Goal: Find specific page/section: Locate a particular part of the current website

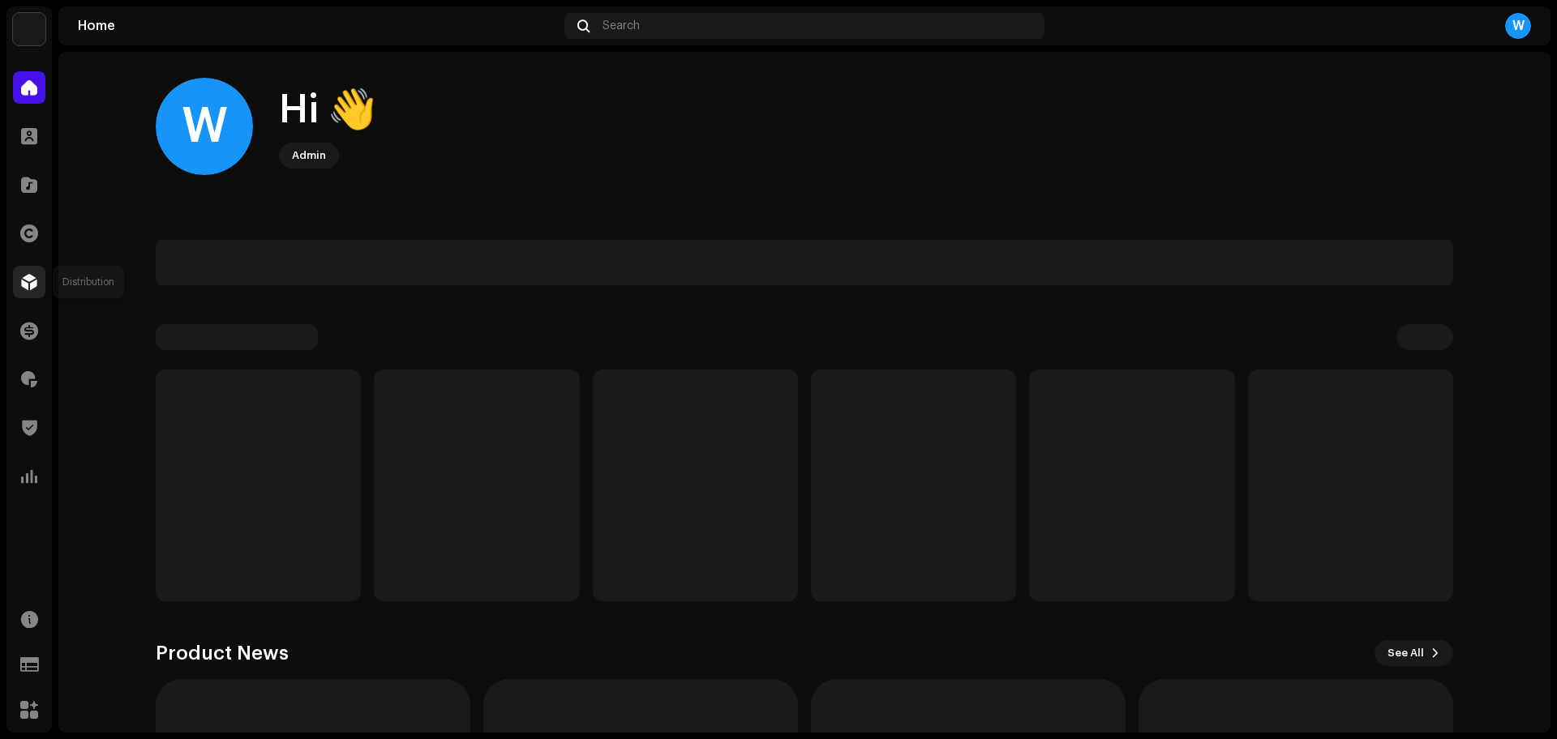
click at [36, 278] on span at bounding box center [29, 282] width 16 height 13
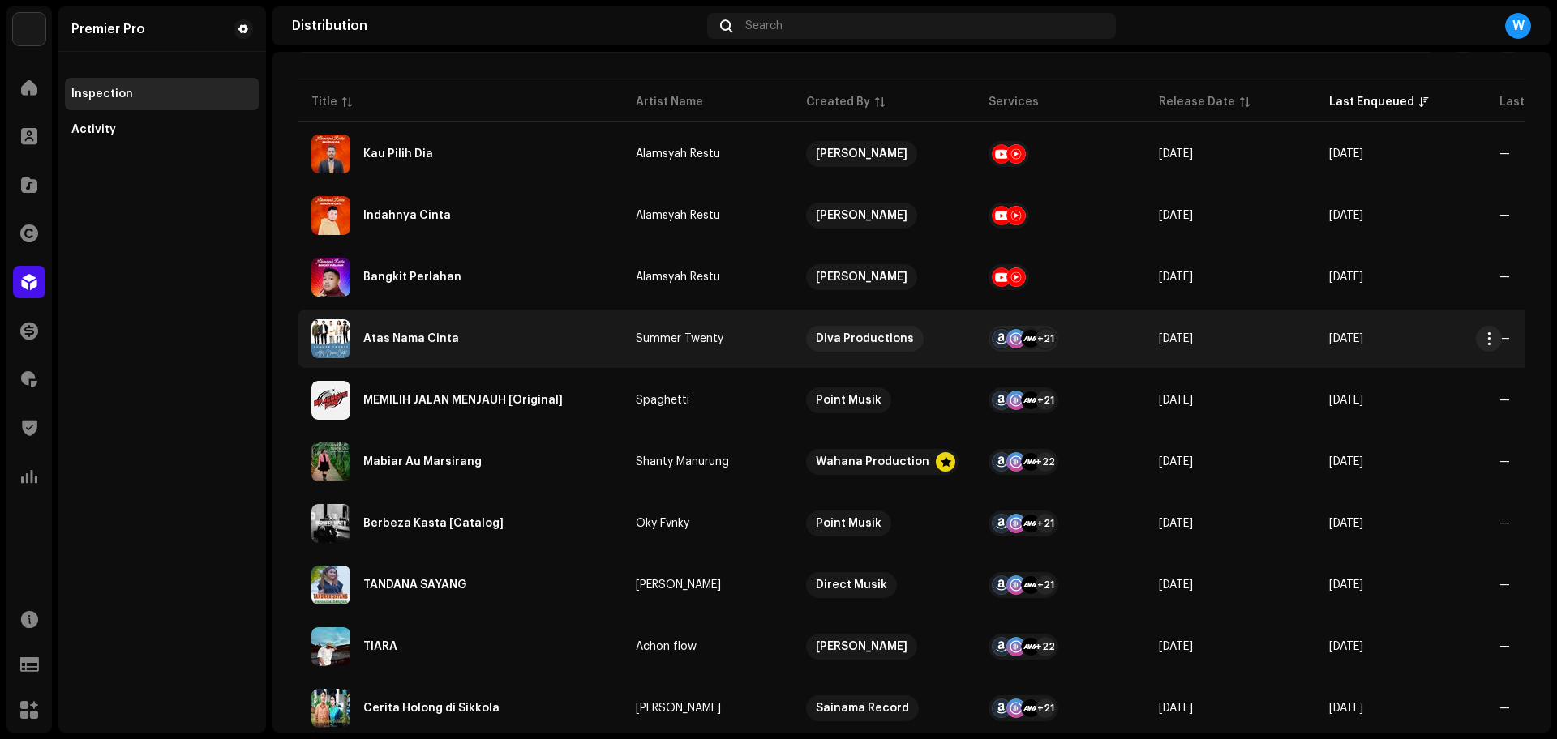
scroll to position [203, 0]
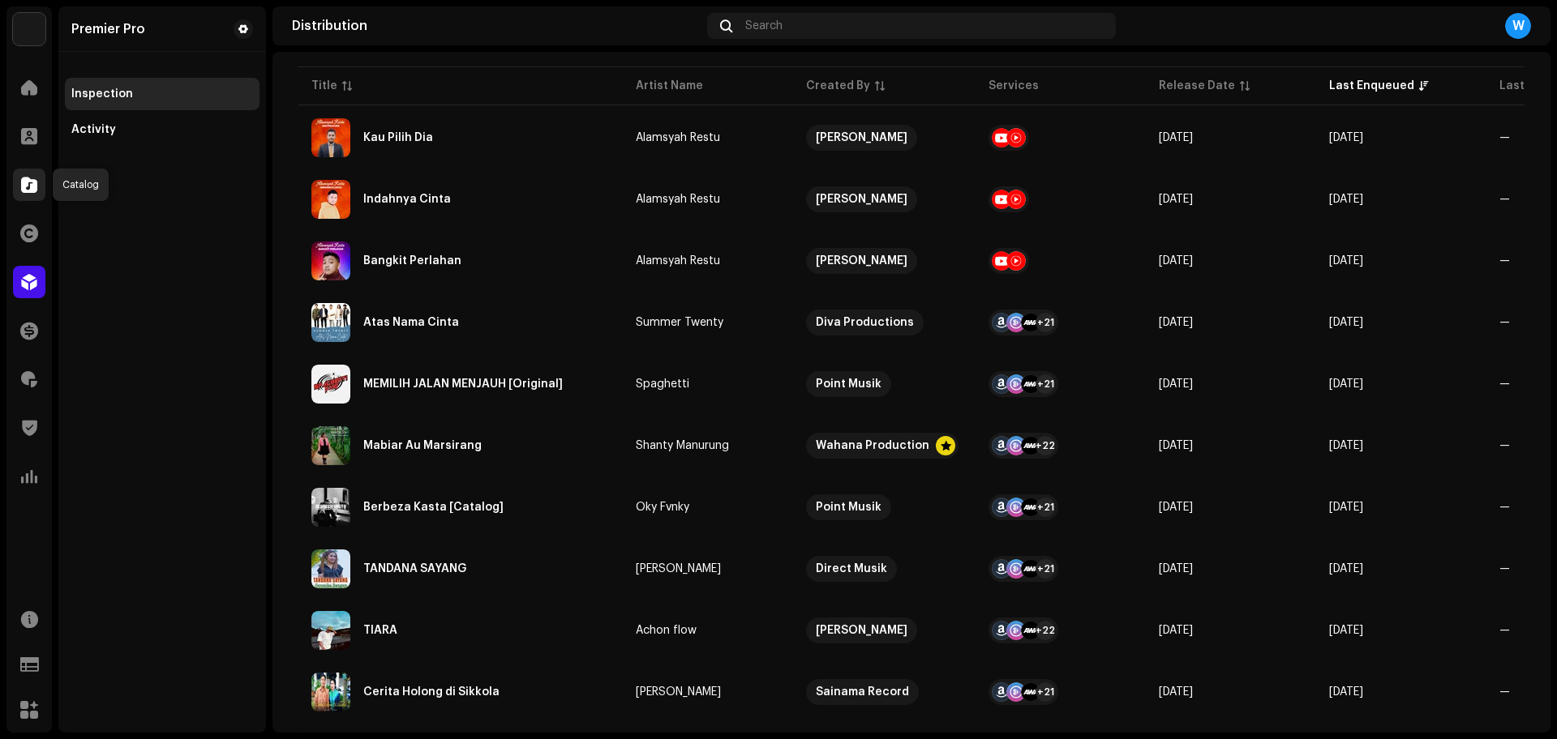
click at [39, 182] on div at bounding box center [29, 185] width 32 height 32
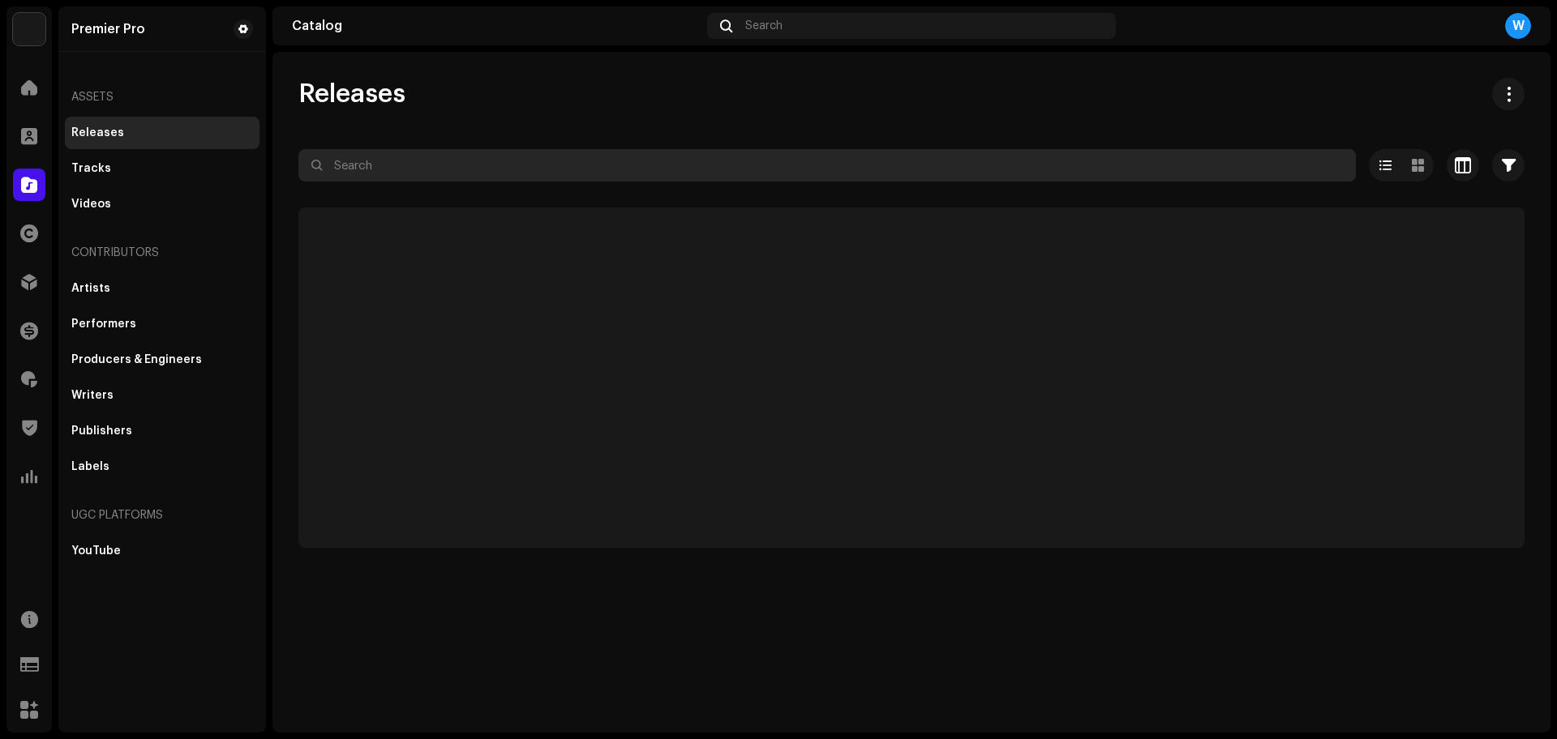
click at [411, 172] on input "text" at bounding box center [826, 165] width 1057 height 32
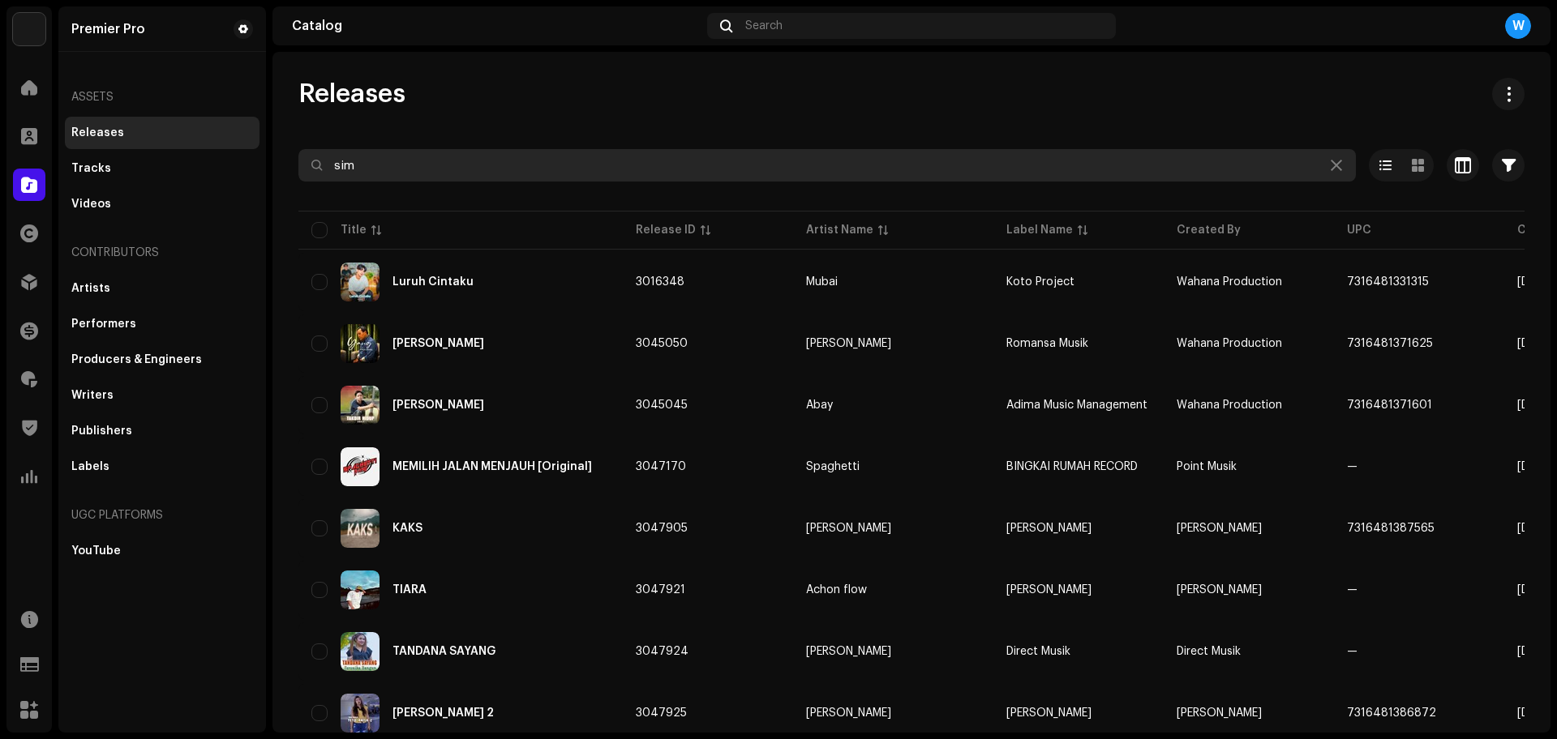
type input "simo"
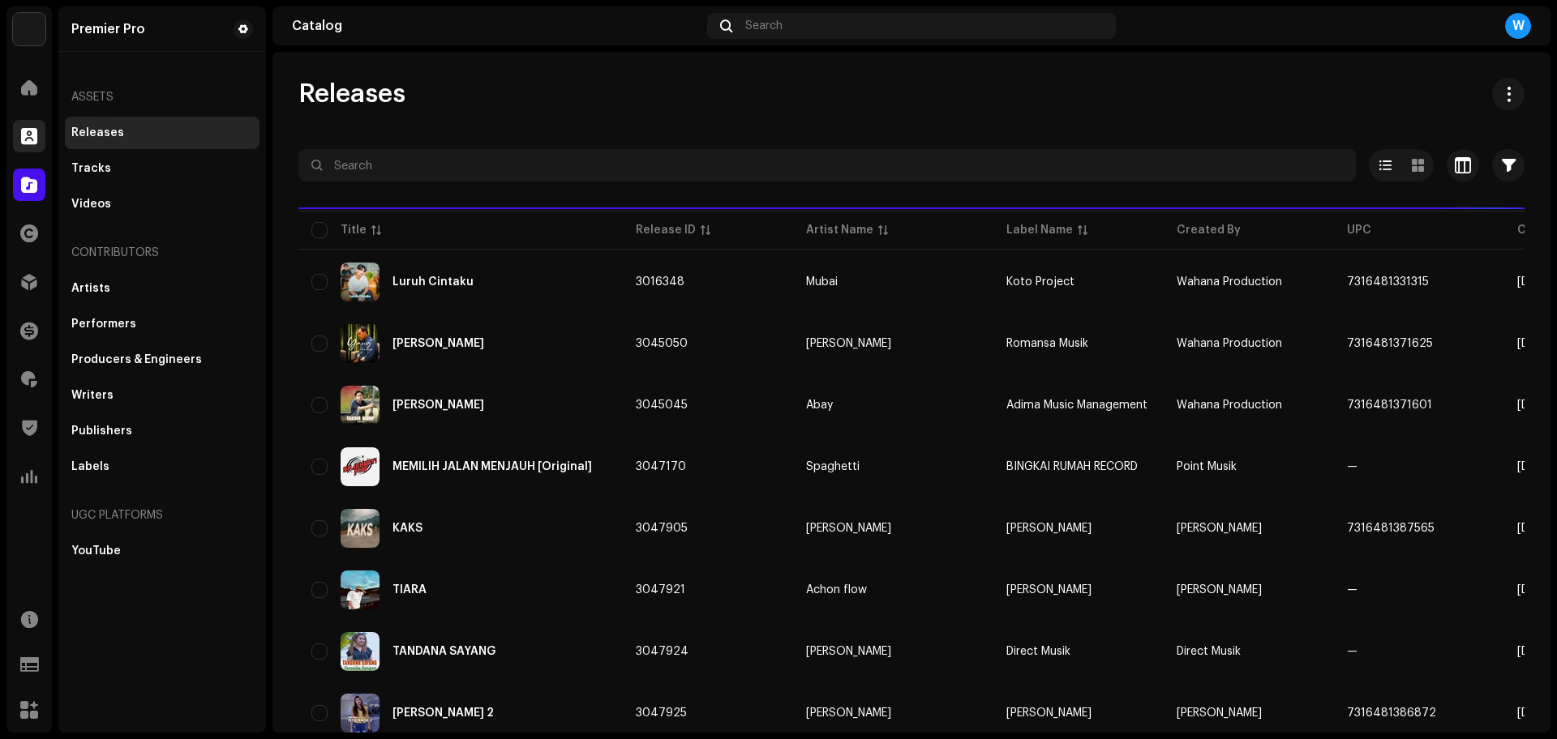
click at [15, 125] on div at bounding box center [29, 136] width 32 height 32
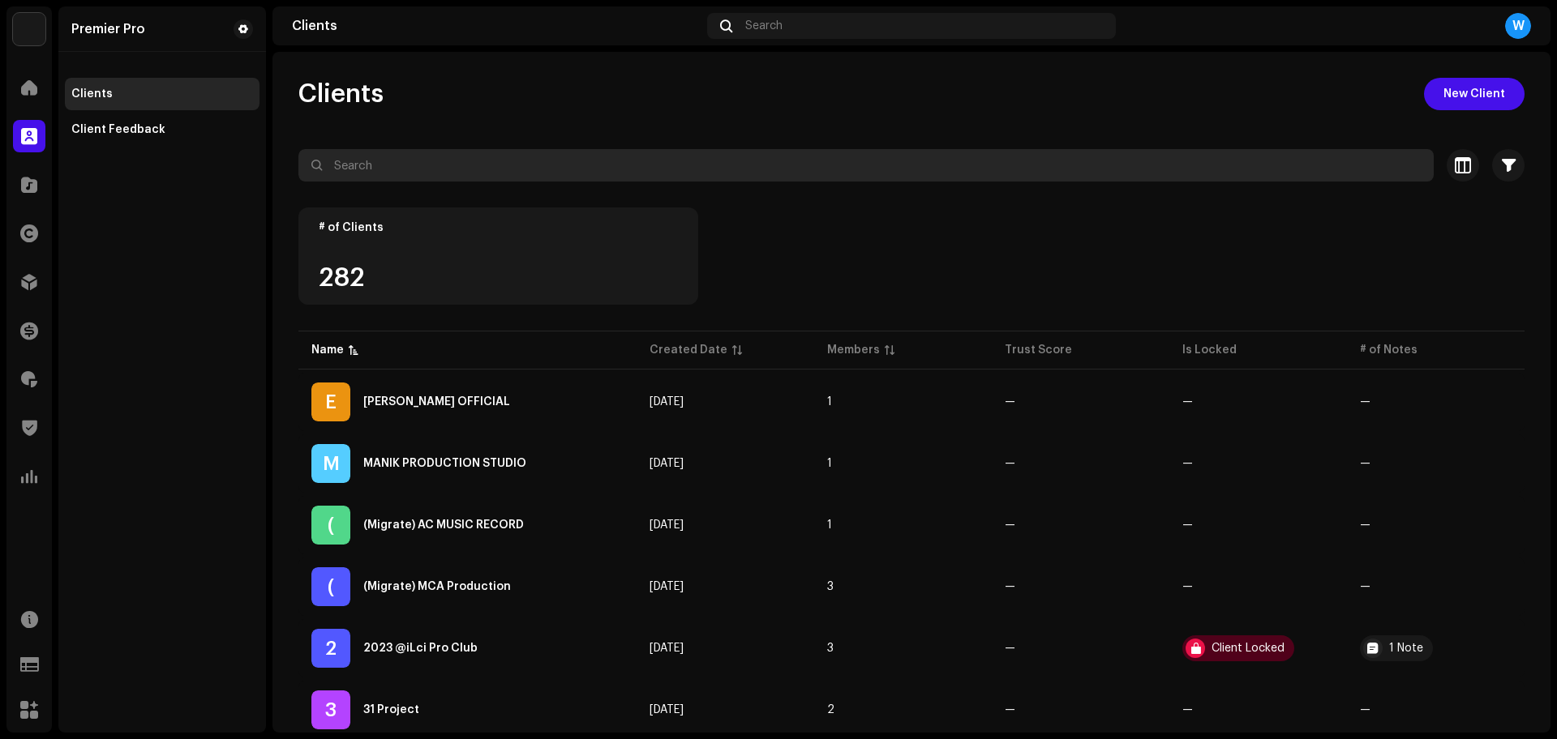
click at [352, 160] on input "text" at bounding box center [865, 165] width 1135 height 32
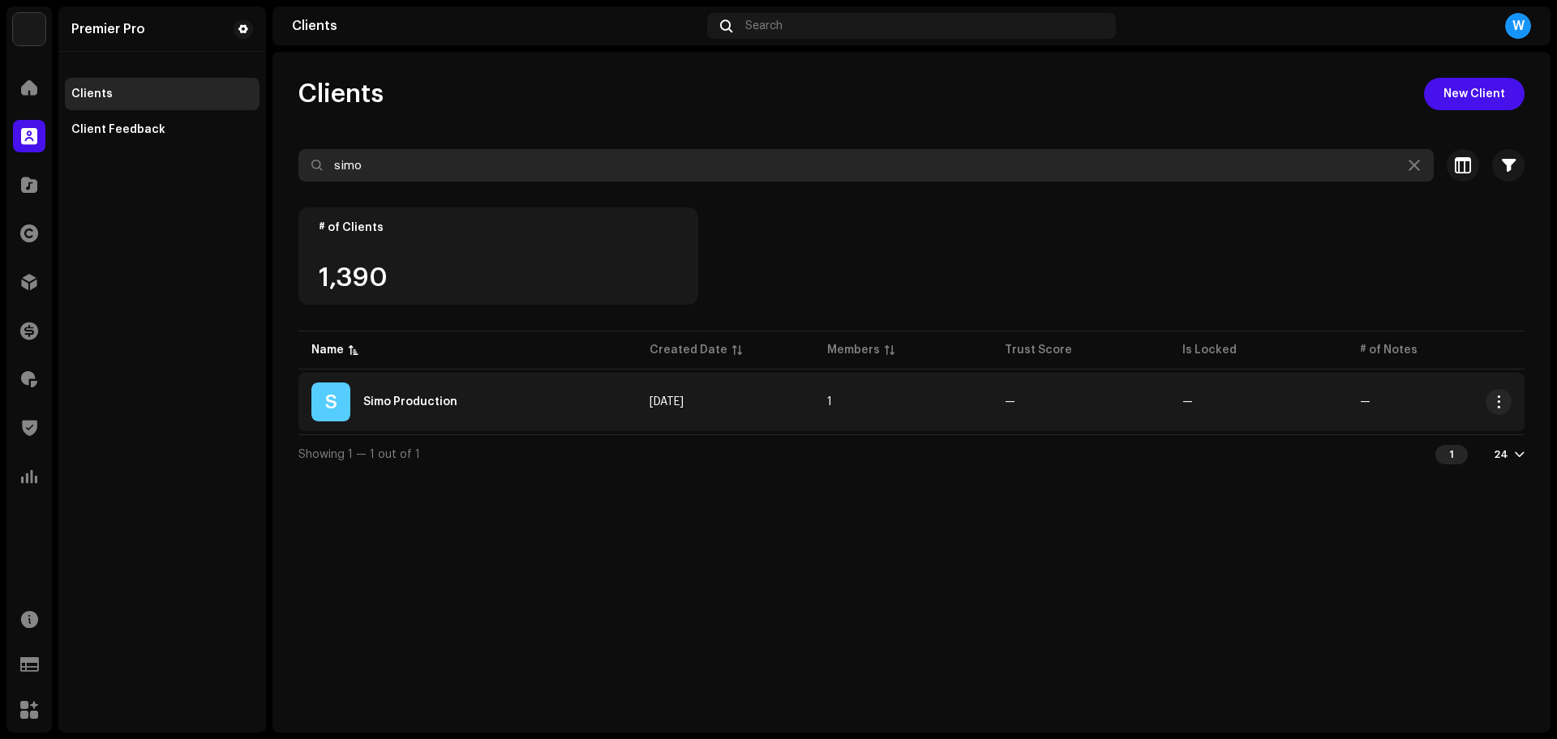
type input "simo"
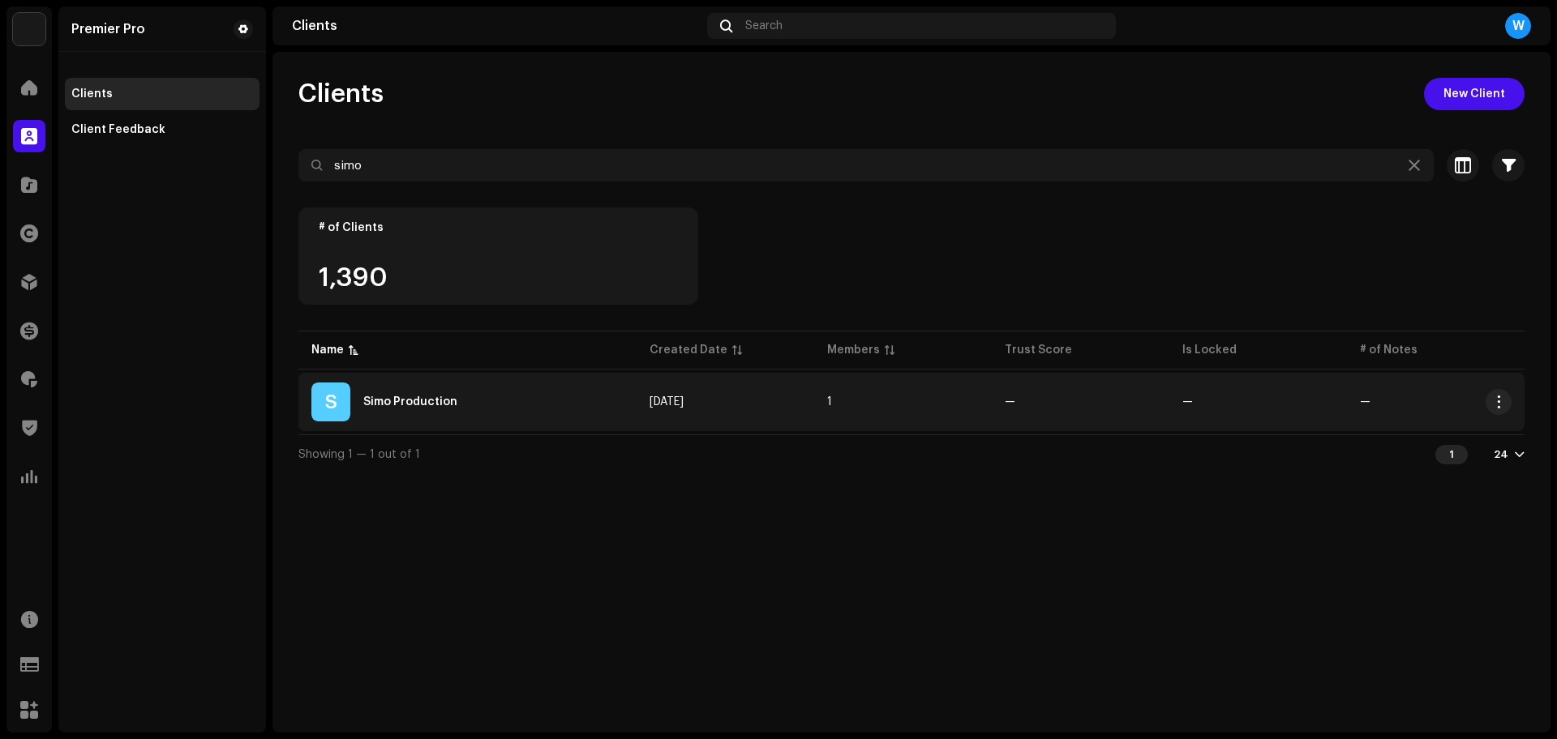
click at [449, 409] on div "S Simo Production" at bounding box center [467, 402] width 312 height 39
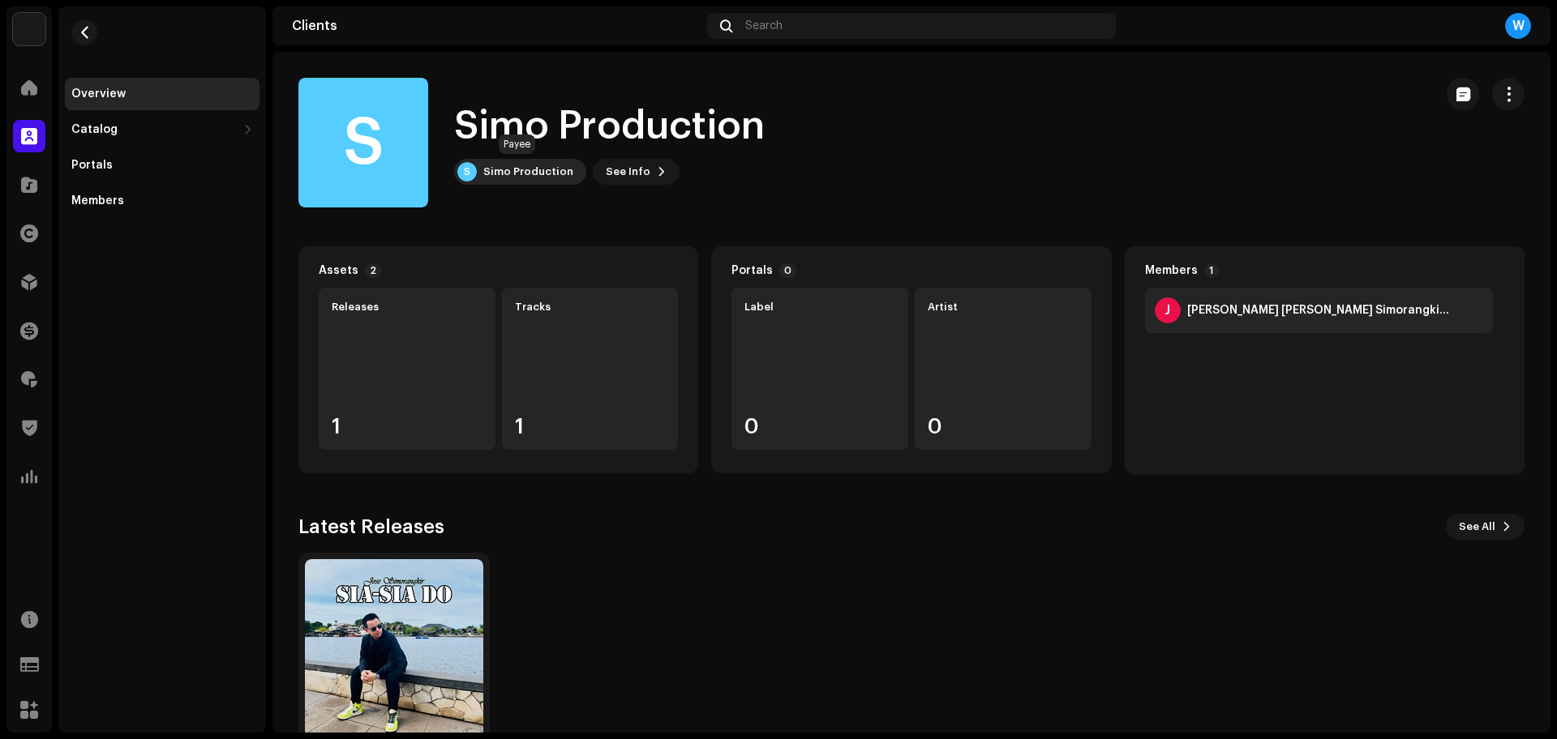
click at [520, 182] on div "S Simo Production" at bounding box center [520, 172] width 132 height 26
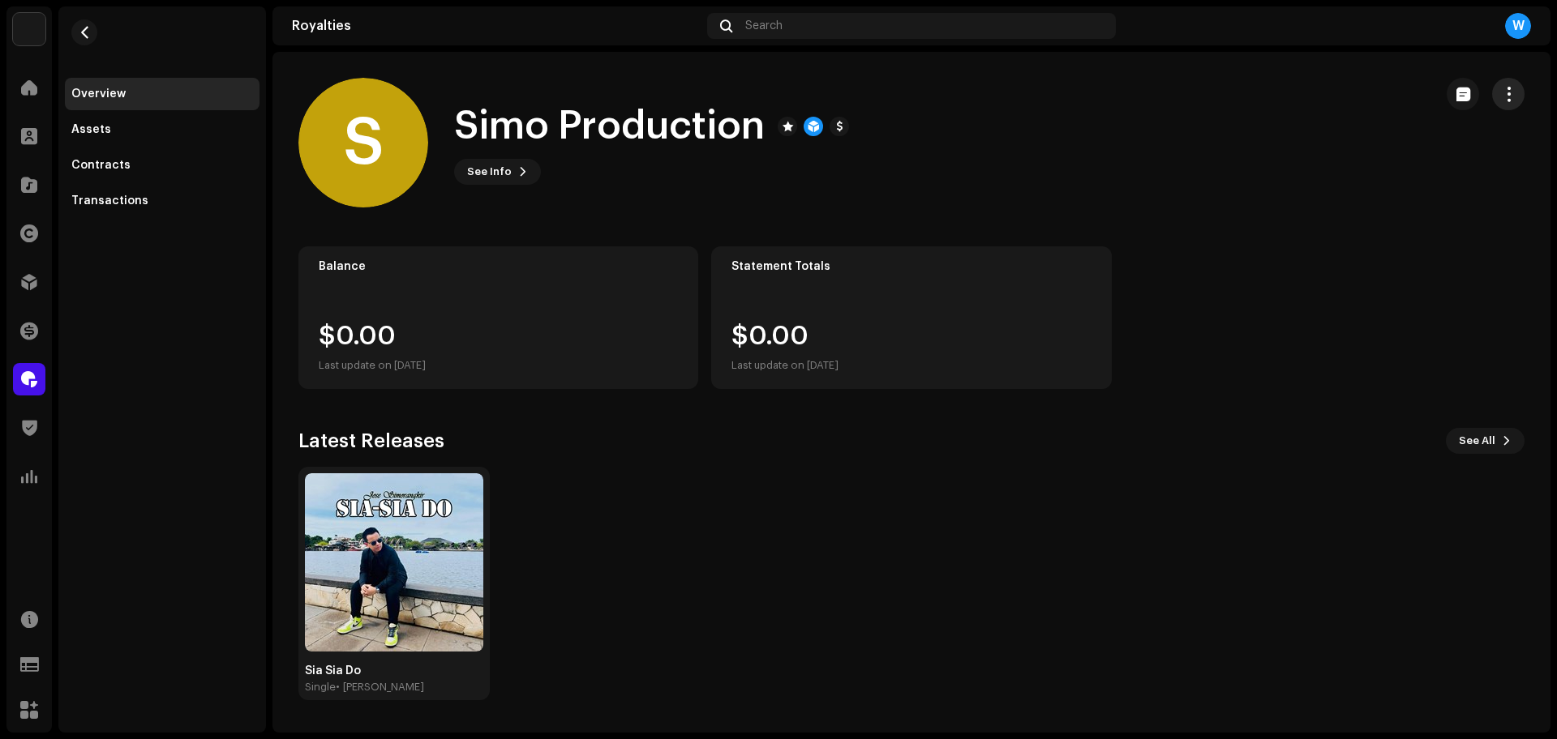
click at [1517, 88] on button "button" at bounding box center [1508, 94] width 32 height 32
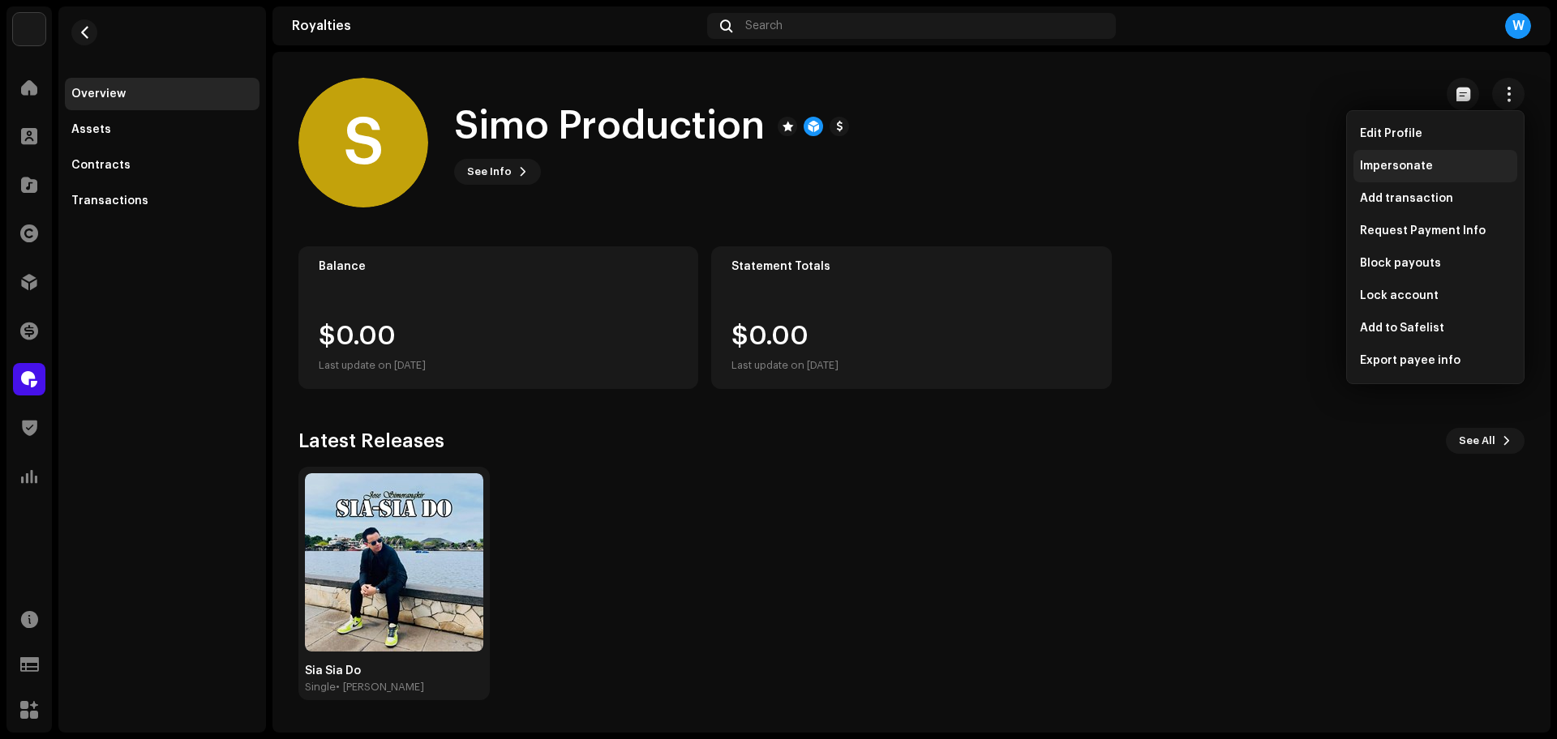
click at [1402, 158] on div "Impersonate" at bounding box center [1435, 166] width 164 height 32
